Goal: Find specific page/section: Find specific page/section

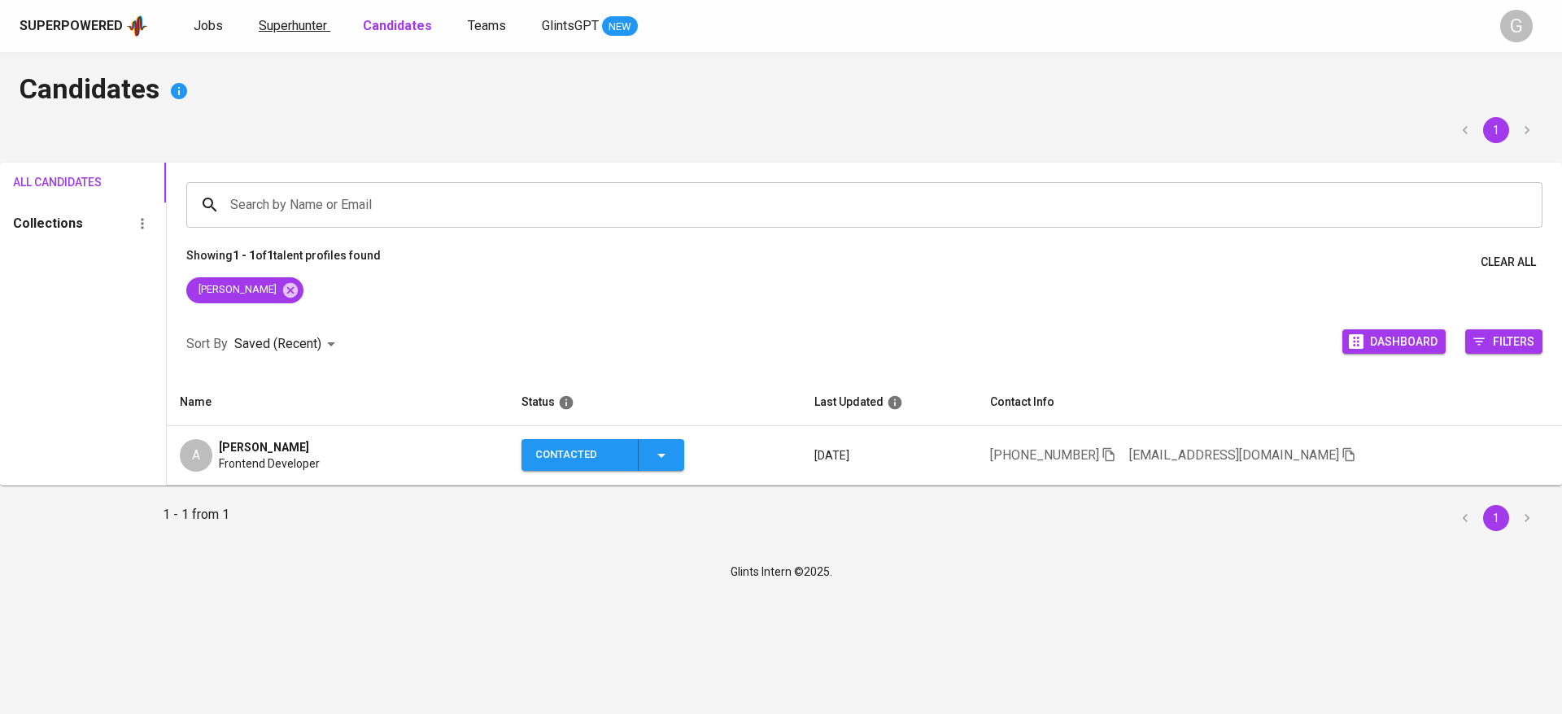
click at [288, 32] on span "Superhunter" at bounding box center [293, 25] width 68 height 15
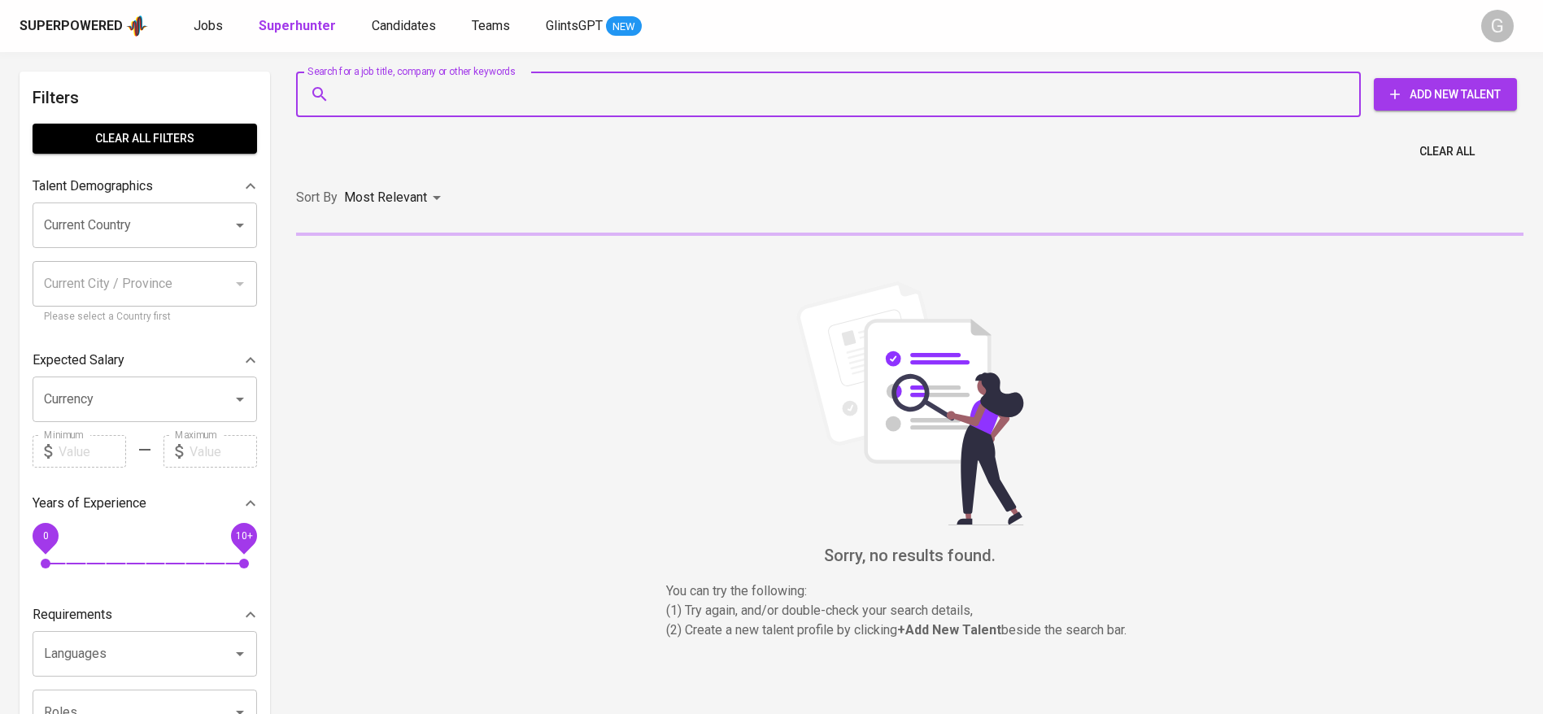
click at [404, 90] on input "Search for a job title, company or other keywords" at bounding box center [832, 94] width 993 height 31
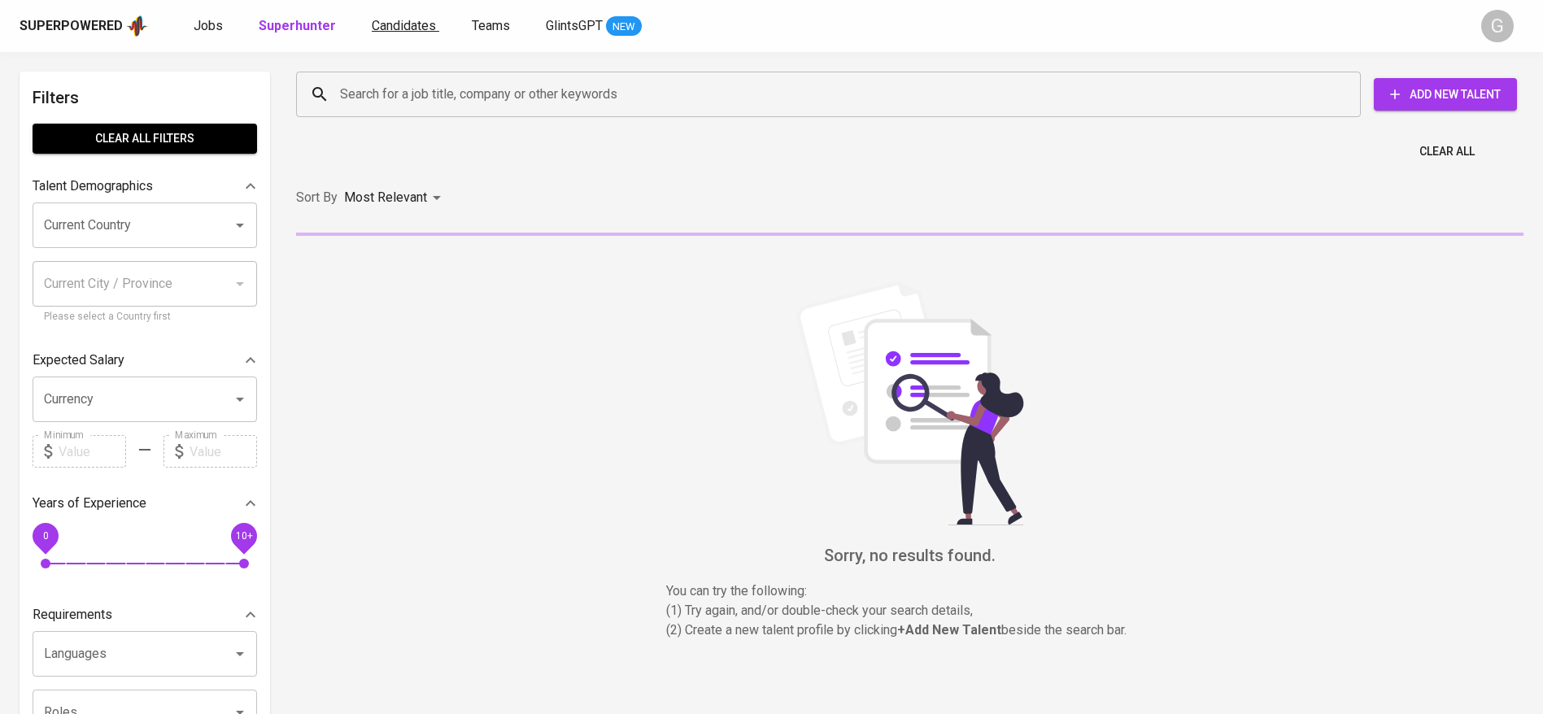
click at [407, 30] on span "Candidates" at bounding box center [404, 25] width 64 height 15
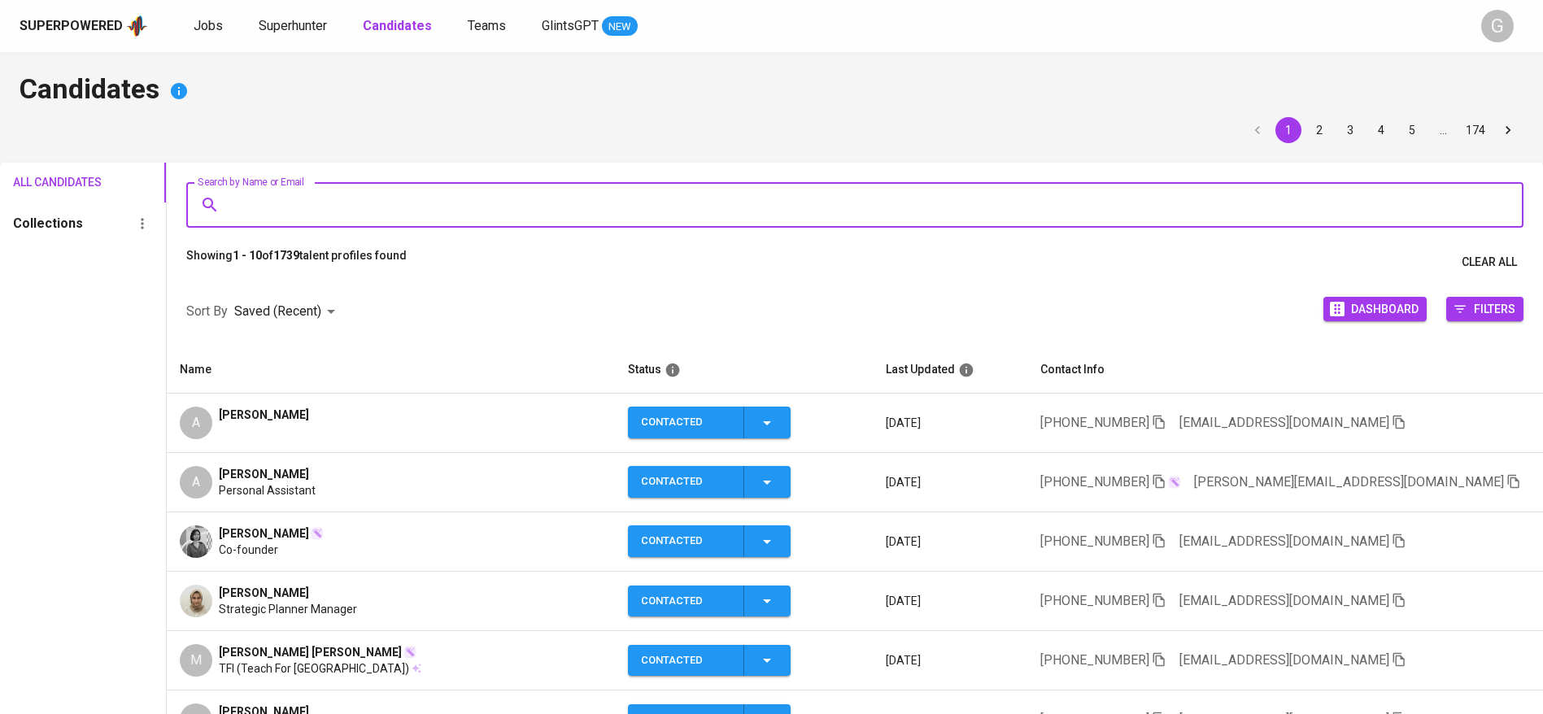
click at [381, 216] on input "Search by Name or Email" at bounding box center [859, 205] width 1266 height 31
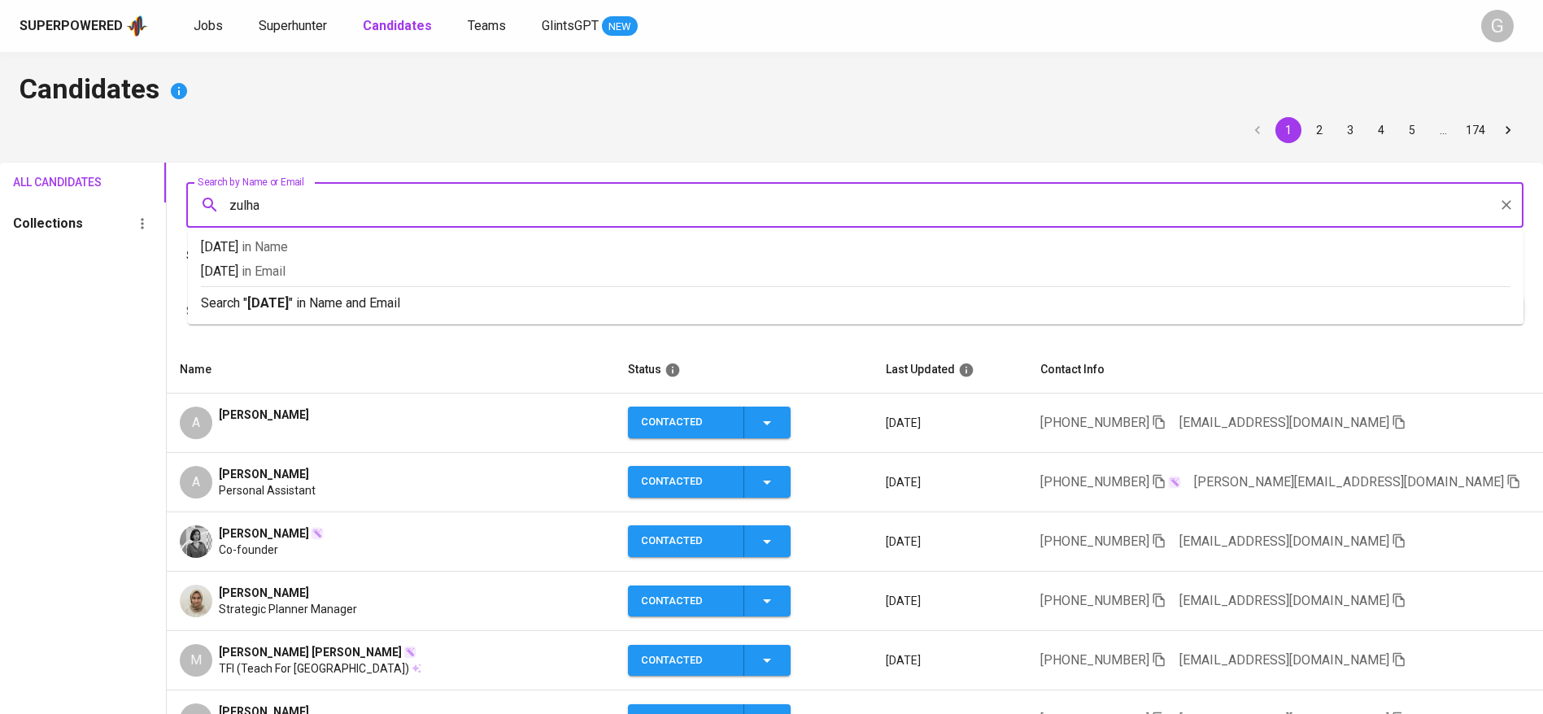
type input "zulham"
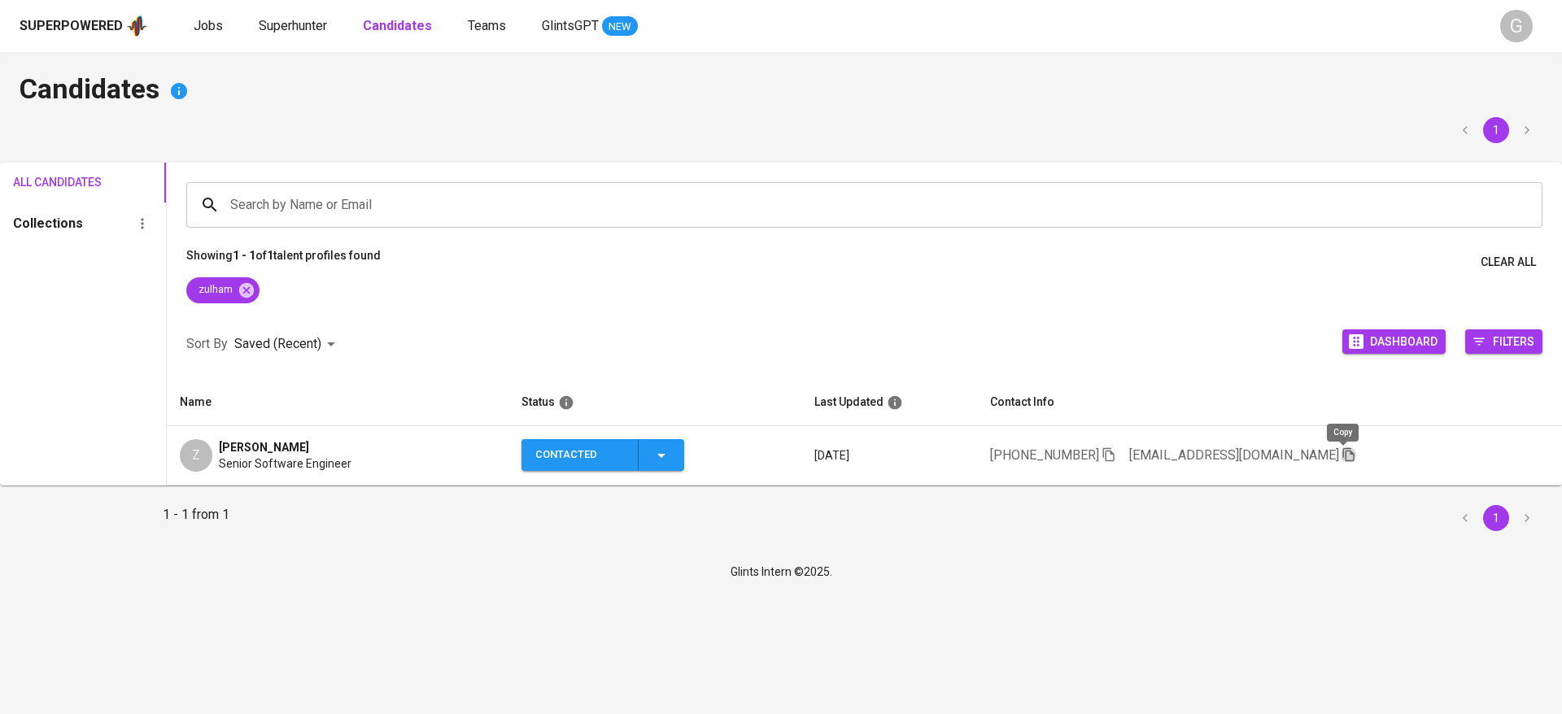
click at [1343, 449] on icon "button" at bounding box center [1349, 455] width 15 height 15
click at [251, 290] on icon at bounding box center [246, 289] width 15 height 15
